Goal: Task Accomplishment & Management: Use online tool/utility

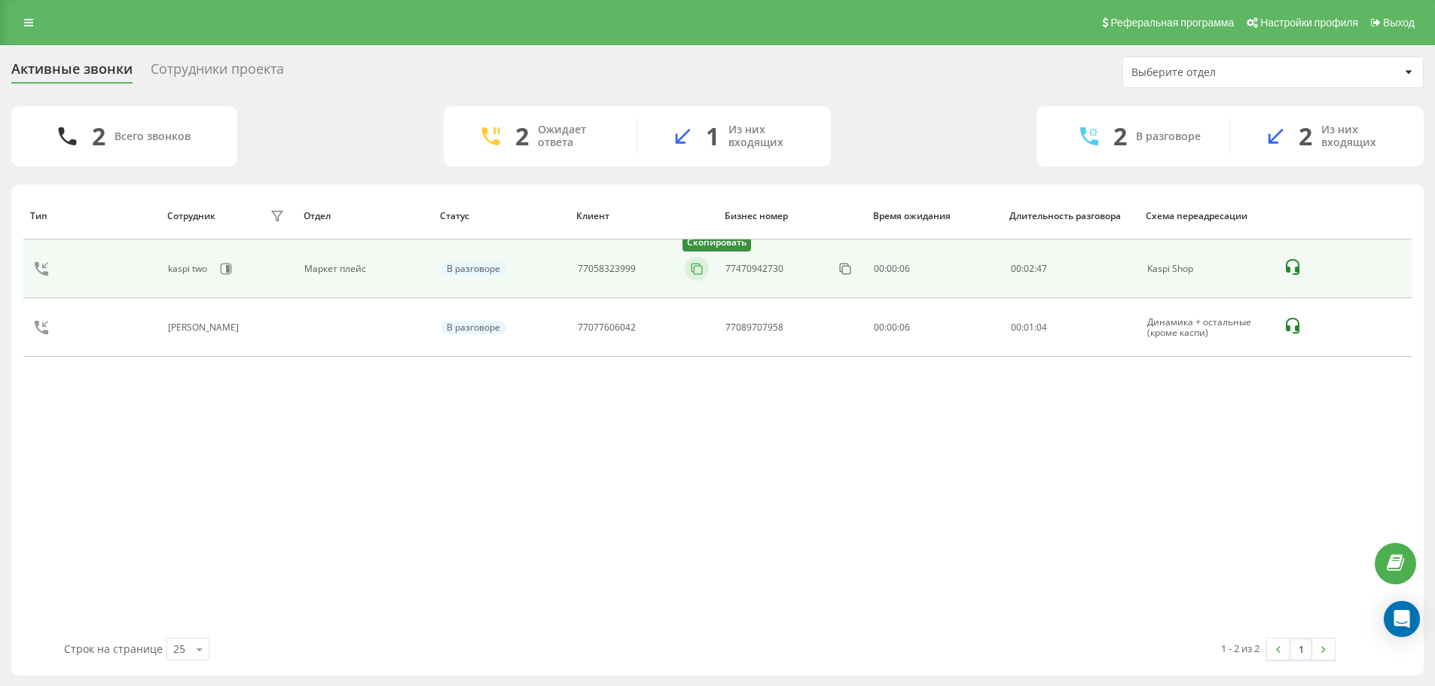
click at [695, 269] on icon at bounding box center [696, 268] width 15 height 15
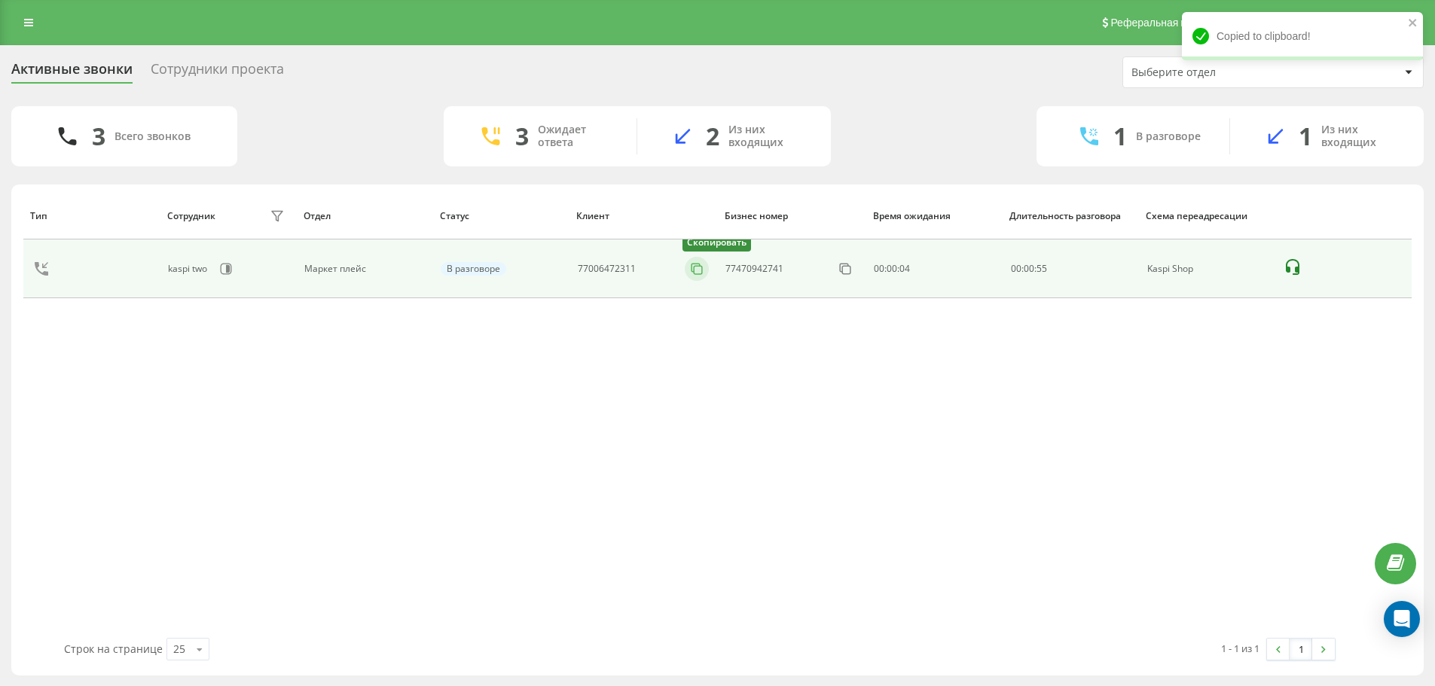
click at [698, 267] on icon at bounding box center [696, 268] width 15 height 15
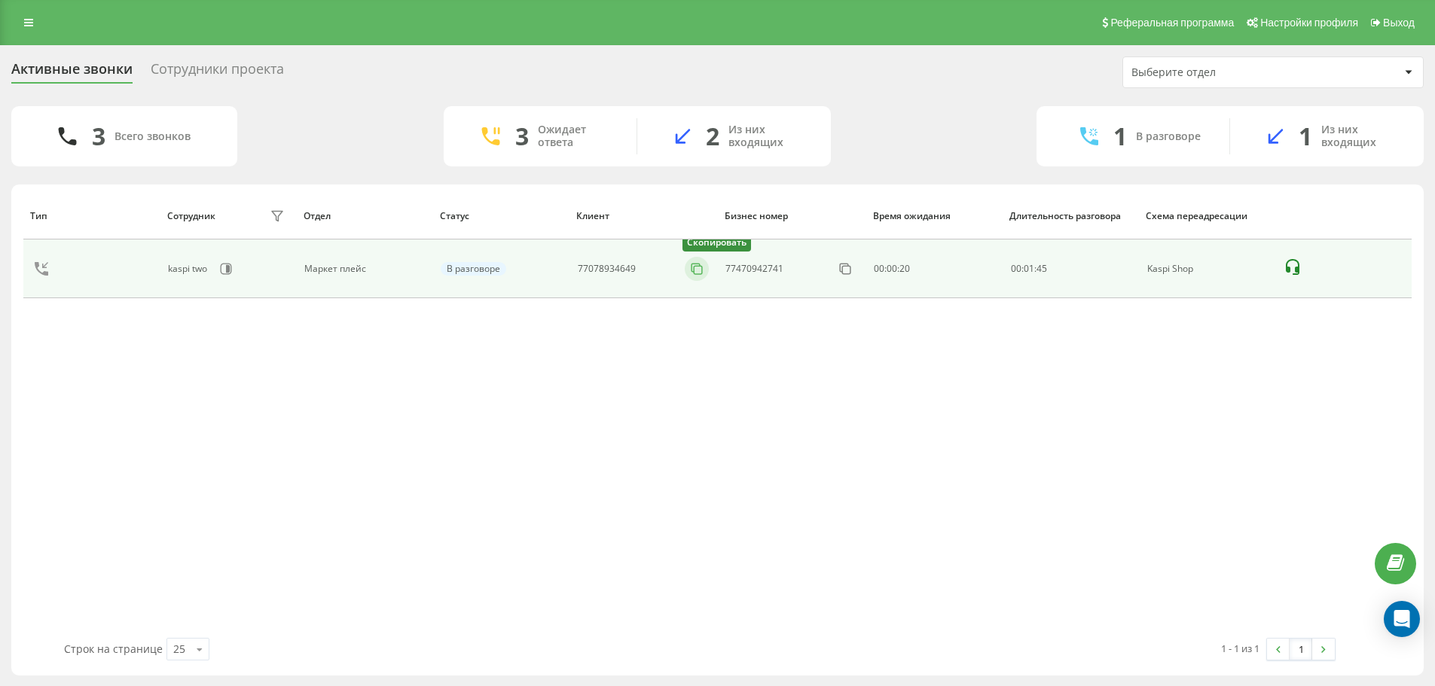
click at [695, 270] on icon at bounding box center [696, 268] width 15 height 15
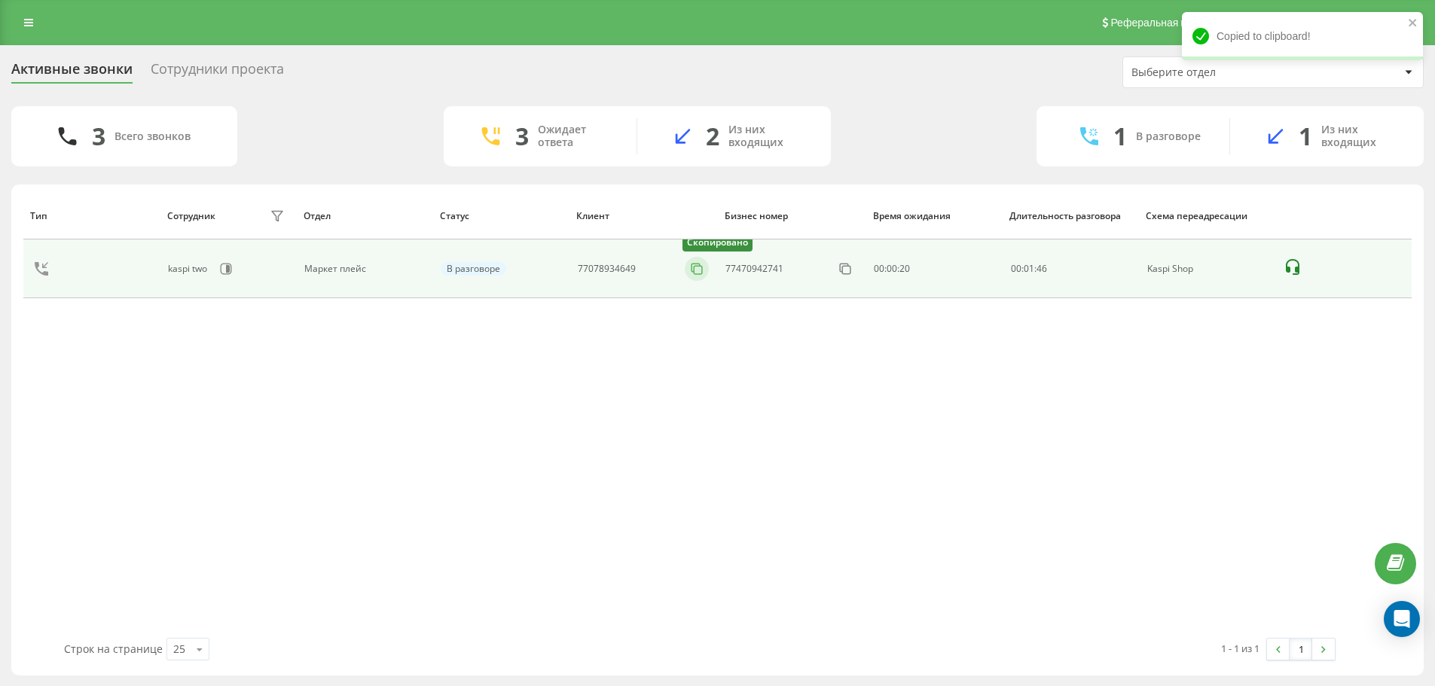
click at [695, 269] on icon at bounding box center [696, 268] width 15 height 15
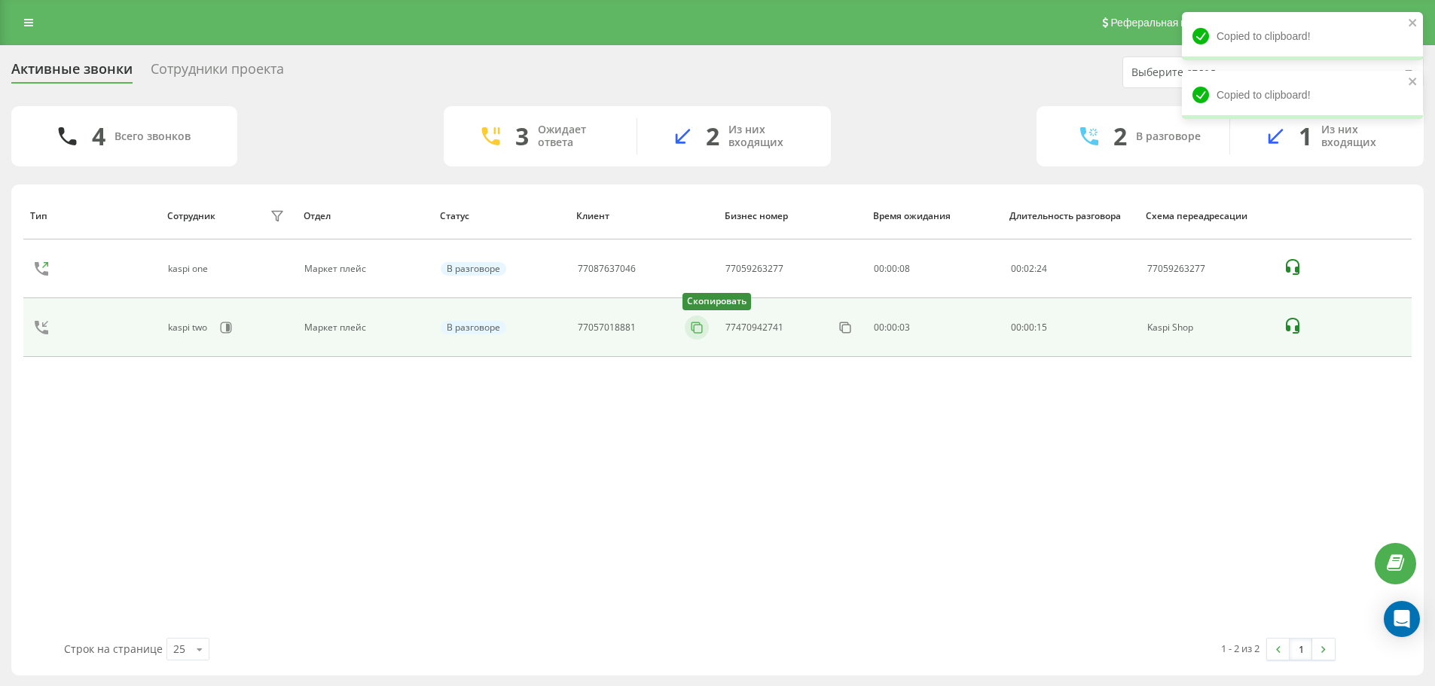
click at [695, 331] on icon at bounding box center [696, 327] width 15 height 15
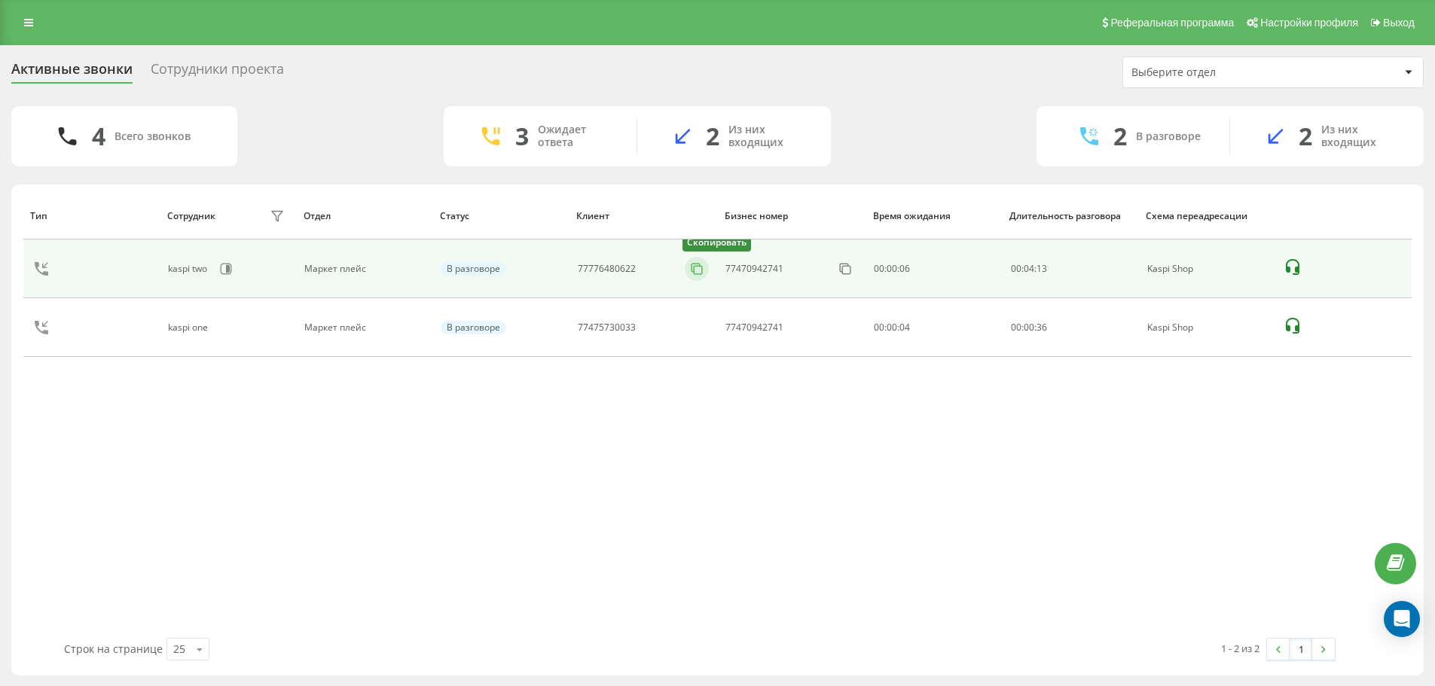
click at [700, 270] on icon at bounding box center [696, 268] width 15 height 15
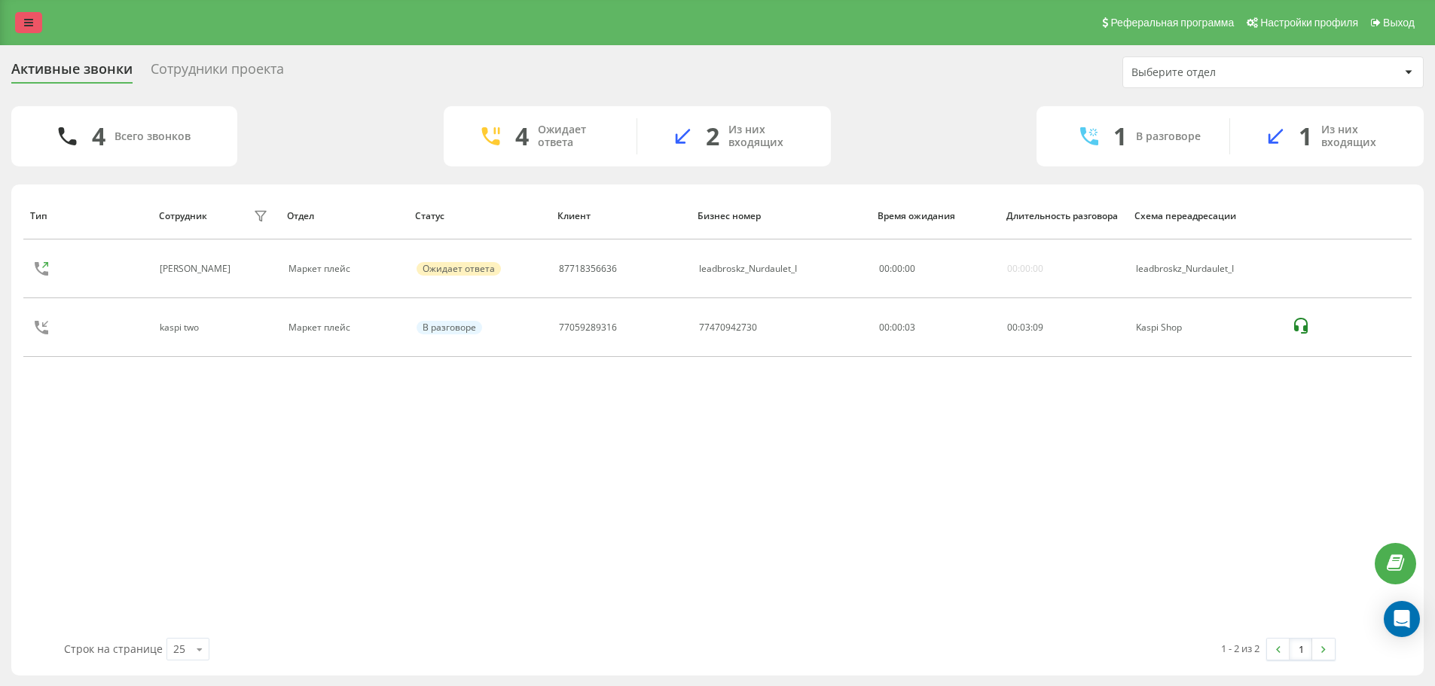
click at [24, 29] on link at bounding box center [28, 22] width 27 height 21
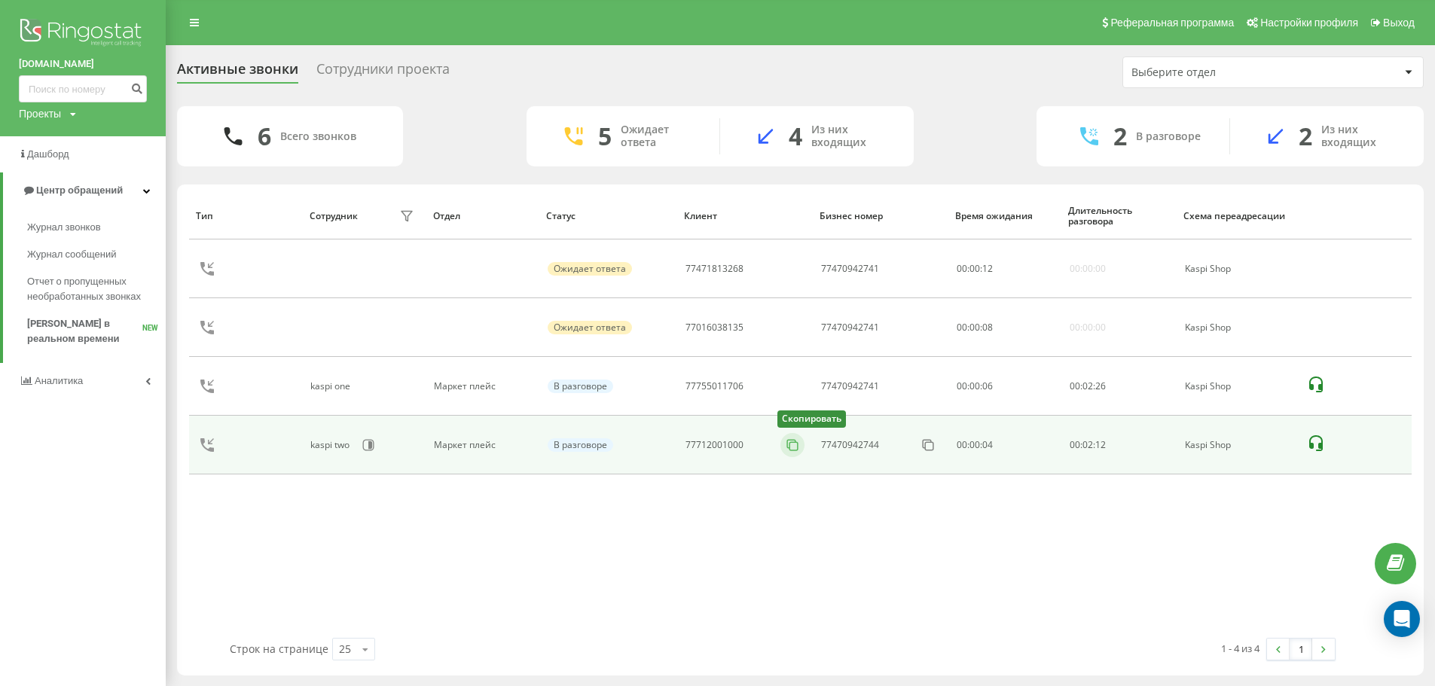
click at [795, 447] on icon at bounding box center [792, 445] width 15 height 15
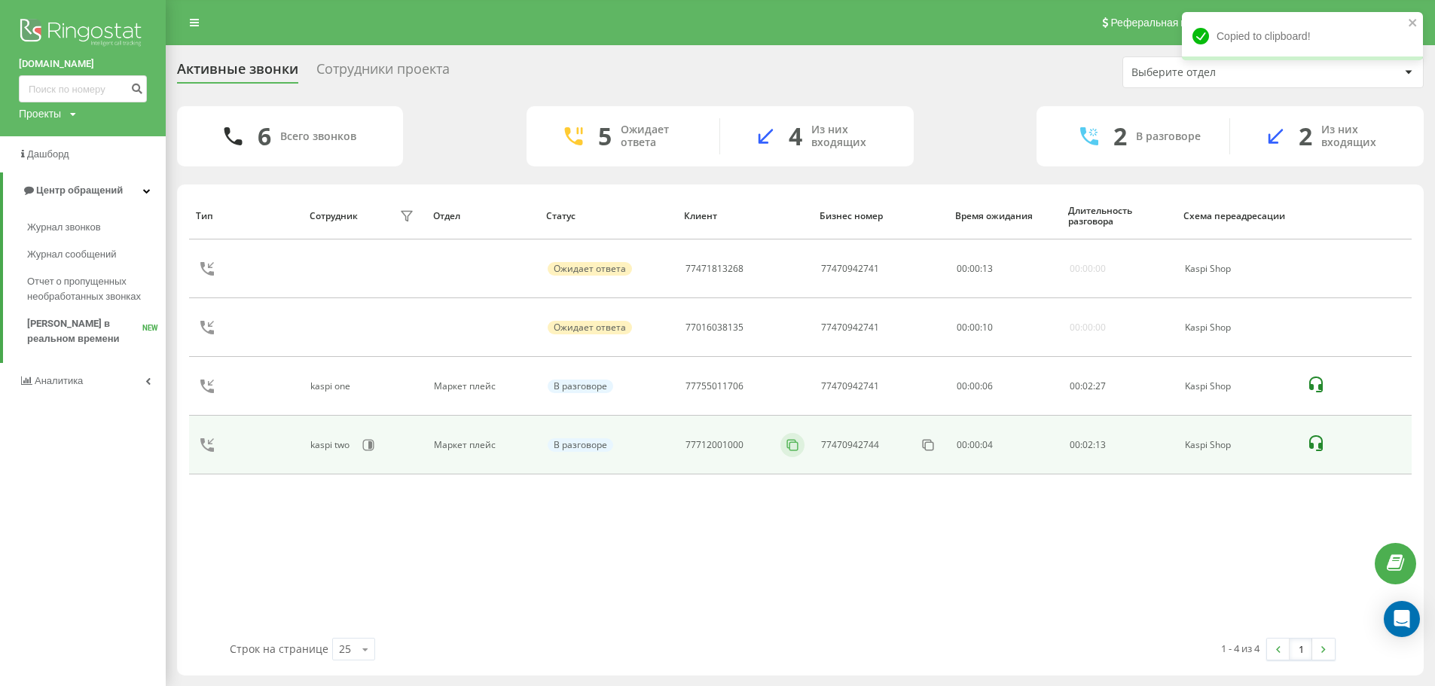
click at [795, 447] on icon at bounding box center [792, 445] width 15 height 15
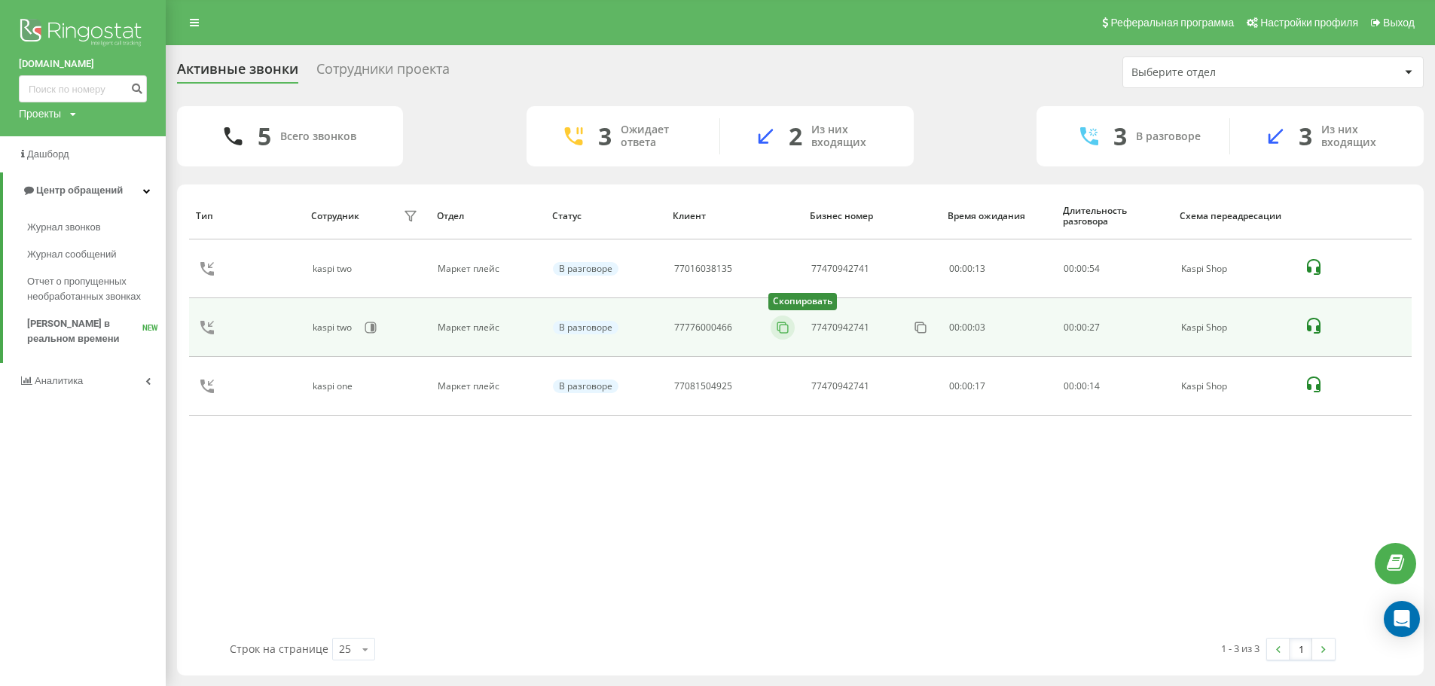
click at [783, 324] on icon at bounding box center [782, 327] width 15 height 15
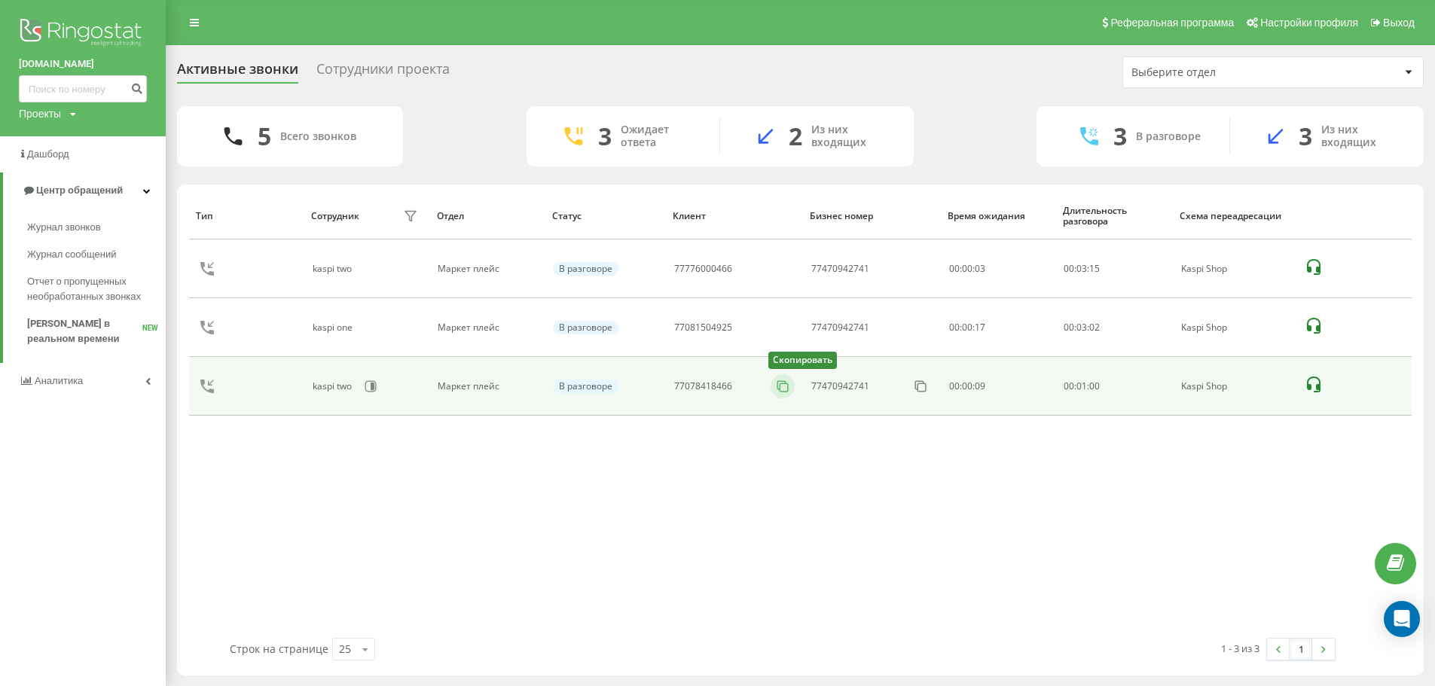
click at [788, 391] on icon at bounding box center [782, 386] width 15 height 15
click at [789, 389] on icon at bounding box center [792, 386] width 15 height 15
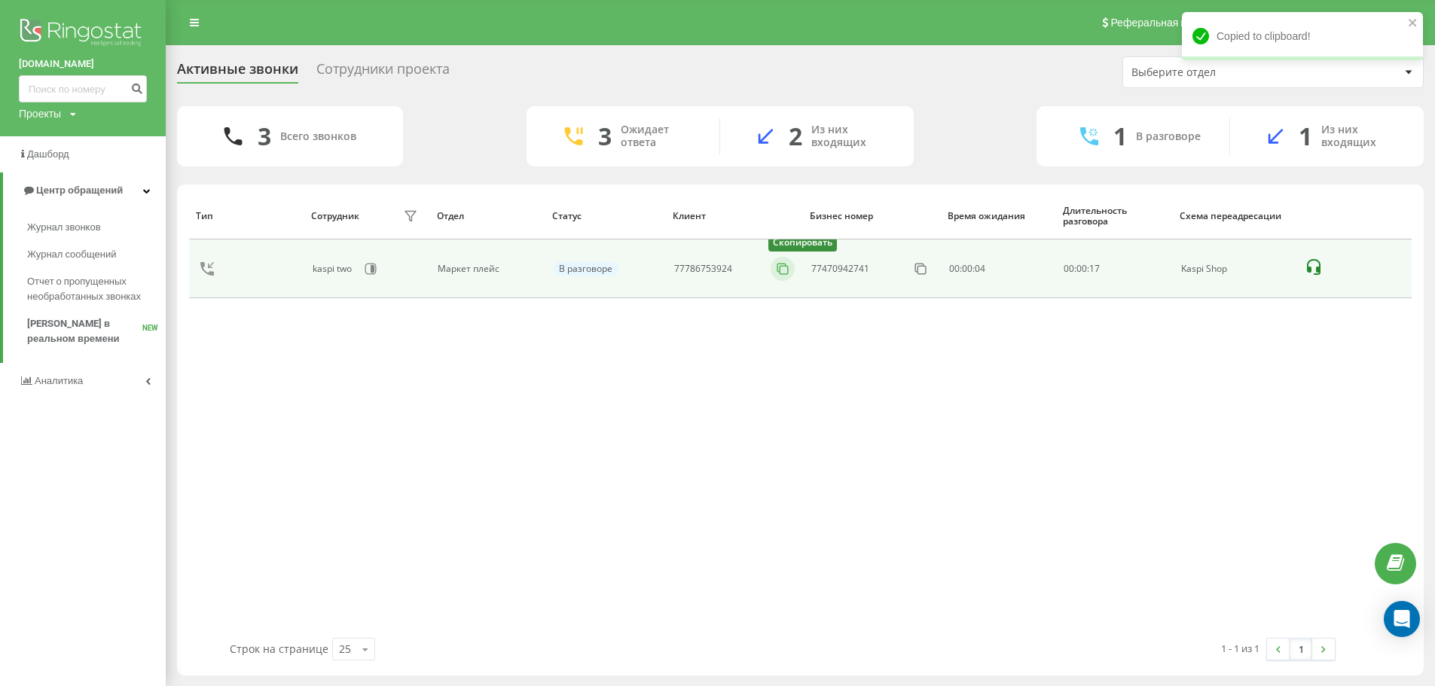
click at [786, 276] on icon at bounding box center [782, 268] width 15 height 15
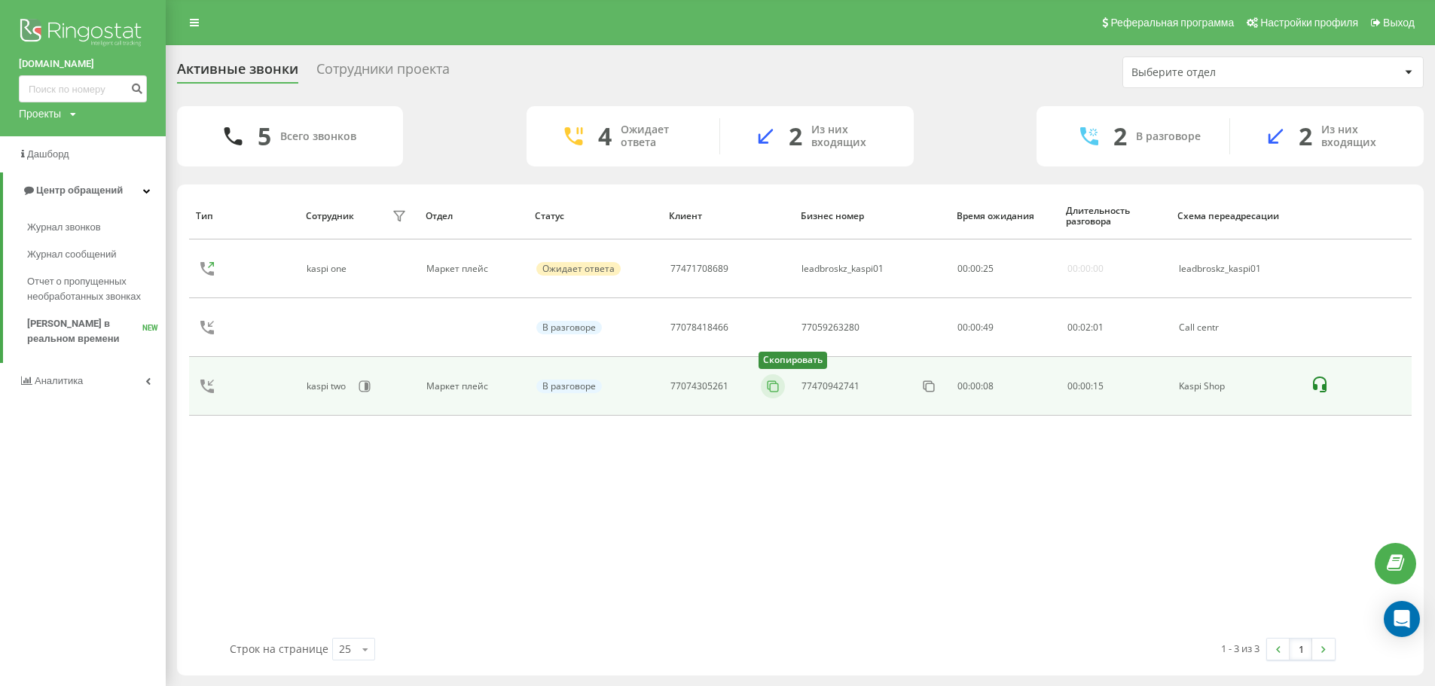
click at [771, 389] on icon at bounding box center [772, 386] width 15 height 15
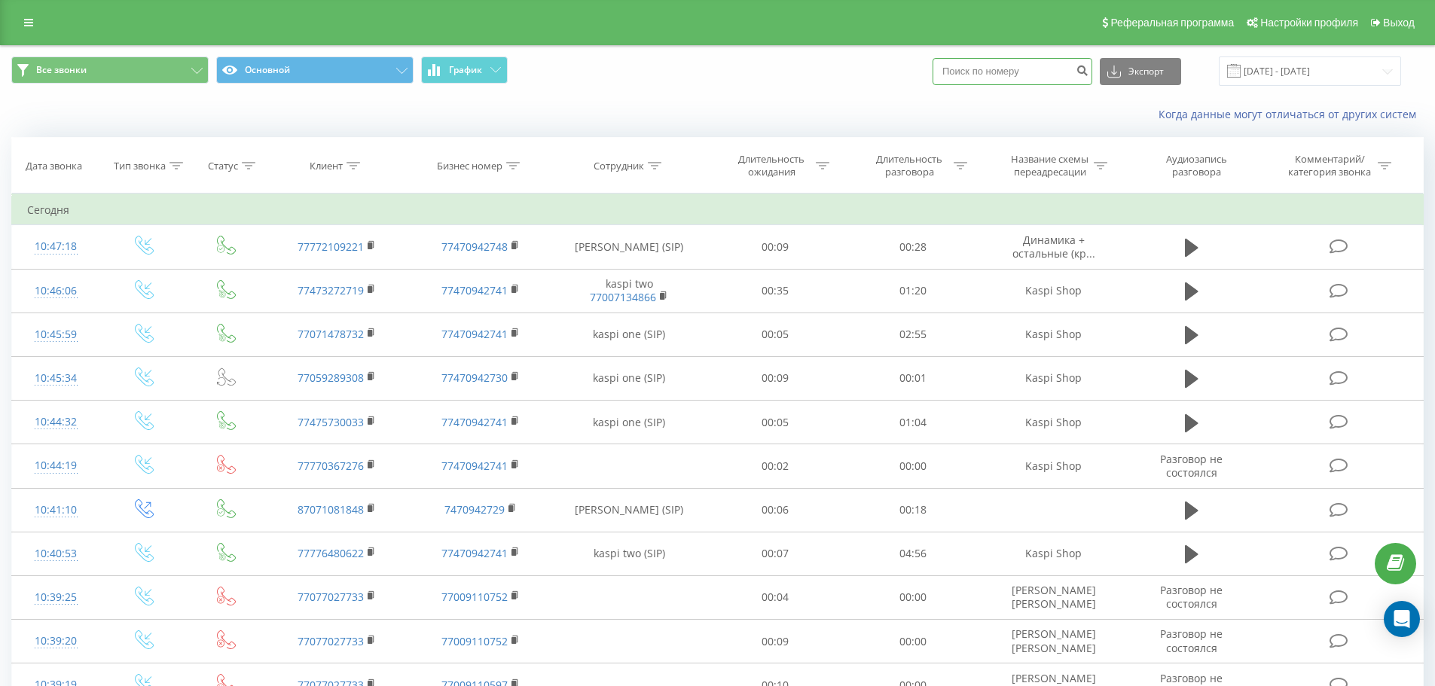
click at [996, 70] on input at bounding box center [1013, 71] width 160 height 27
paste input "+7 (775) 052-40-31"
click at [1034, 75] on input "+7 (775) 052-40-31" at bounding box center [1013, 71] width 160 height 27
type input "77750524031"
click at [1089, 73] on icon "submit" at bounding box center [1082, 68] width 13 height 9
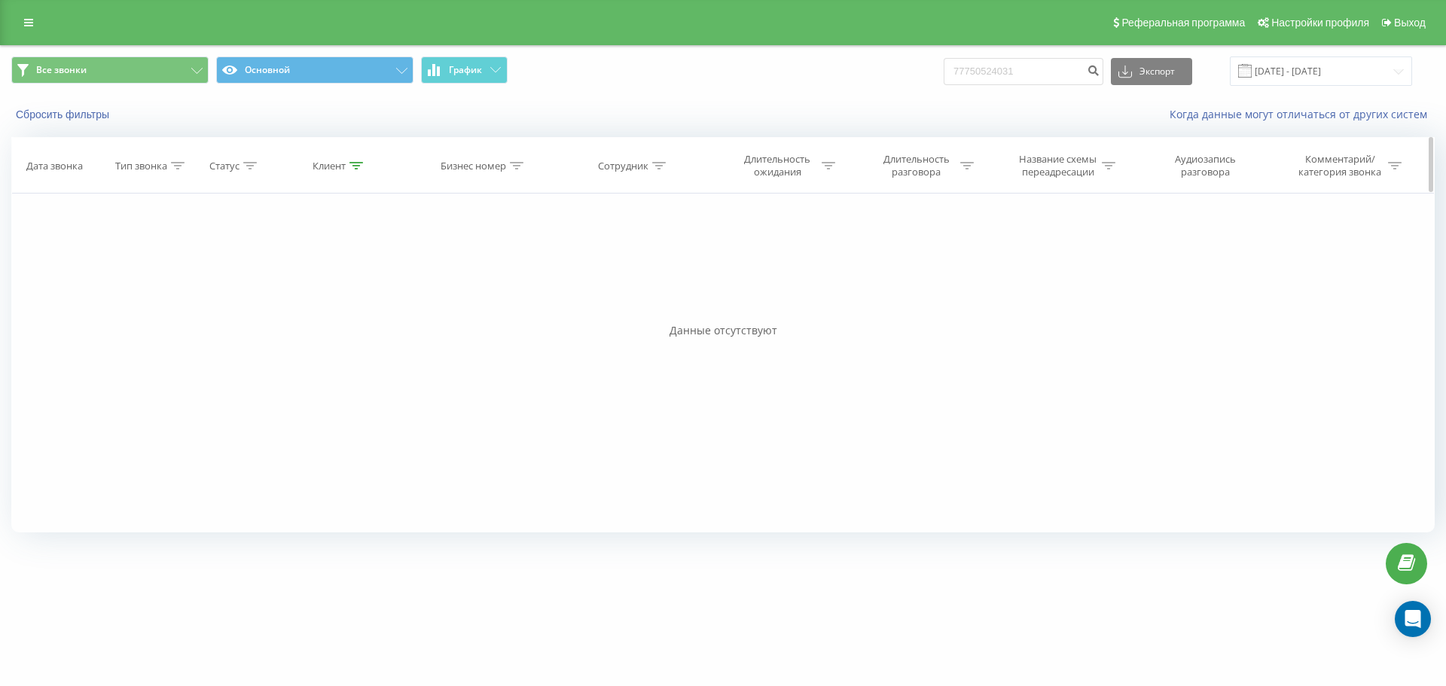
click at [351, 165] on div "Клиент" at bounding box center [338, 166] width 50 height 13
click at [351, 168] on icon at bounding box center [357, 166] width 14 height 8
click at [283, 271] on input "77750524031" at bounding box center [339, 274] width 133 height 26
type input "7750524031"
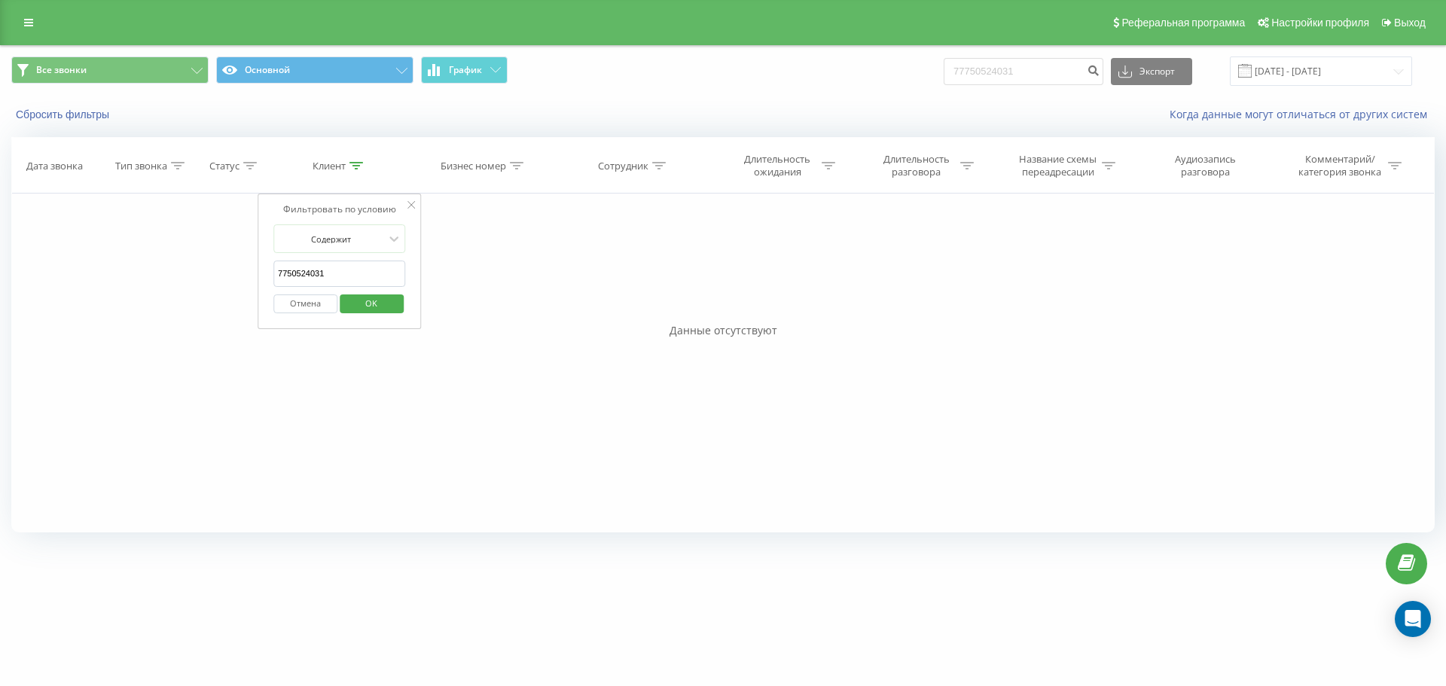
click at [402, 308] on button "OK" at bounding box center [372, 304] width 64 height 19
